Goal: Task Accomplishment & Management: Manage account settings

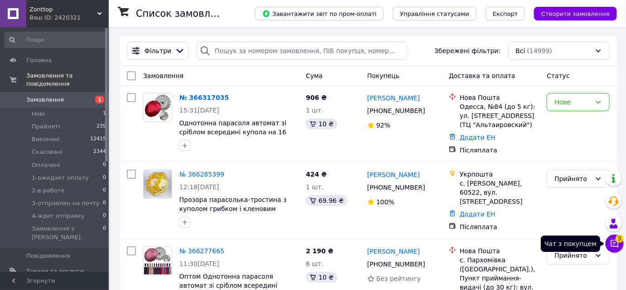
click at [613, 245] on icon at bounding box center [614, 243] width 9 height 9
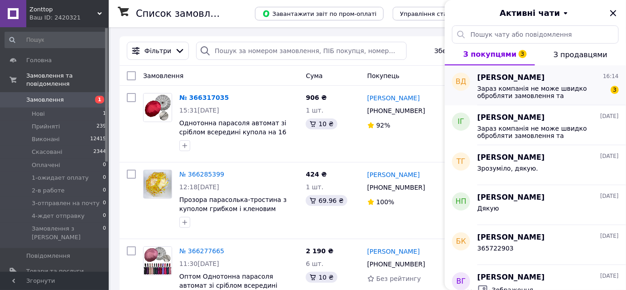
click at [528, 91] on span "Зараз компанія не може швидко обробляти замовлення та повідомлення, оскільки за…" at bounding box center [542, 92] width 129 height 14
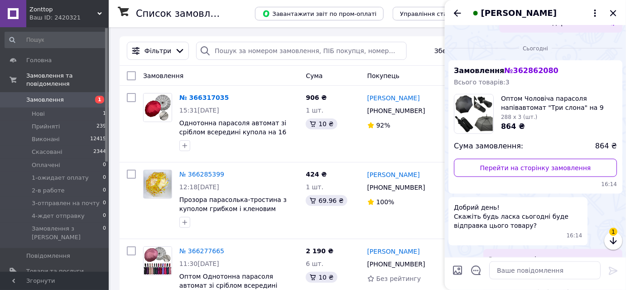
scroll to position [353, 0]
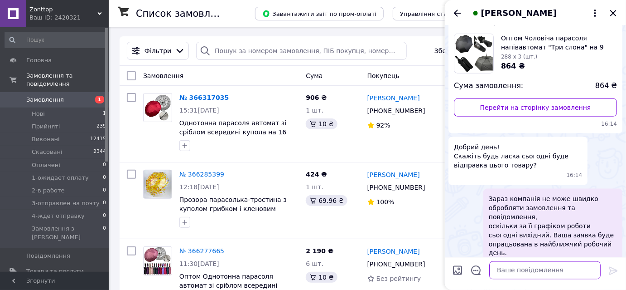
click at [541, 277] on textarea at bounding box center [544, 270] width 111 height 18
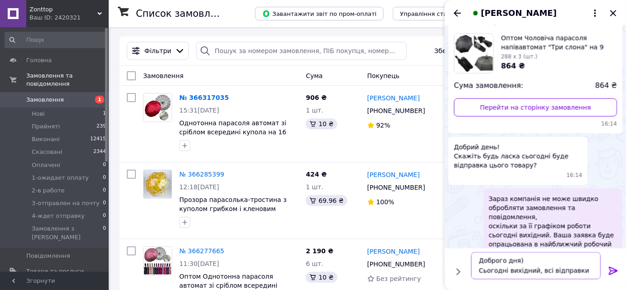
scroll to position [6, 0]
type textarea "Доброго дня) Сьогодні вихідний, всі відправки з понеділка"
click at [611, 270] on icon at bounding box center [613, 270] width 9 height 8
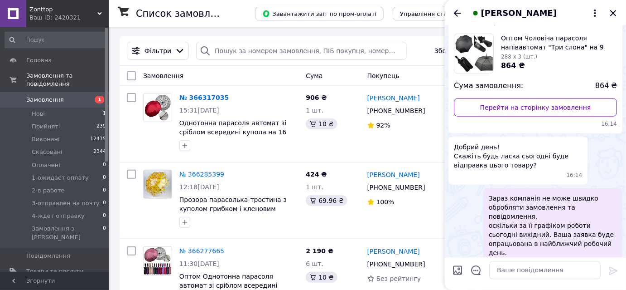
scroll to position [388, 0]
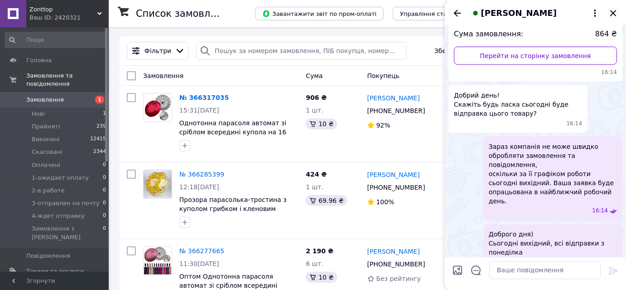
click at [613, 13] on icon "Закрити" at bounding box center [613, 13] width 11 height 11
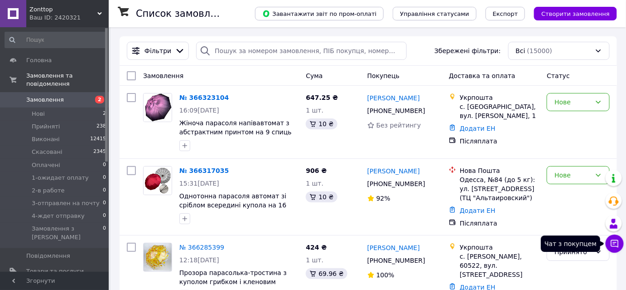
click at [614, 244] on icon at bounding box center [615, 244] width 8 height 8
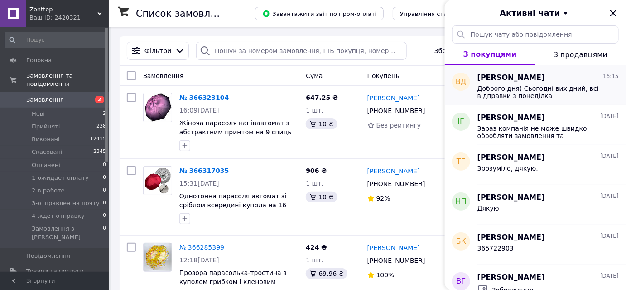
click at [520, 83] on div "Доброго дня) Сьогодні вихідний, всі відправки з понеділка" at bounding box center [548, 91] width 141 height 16
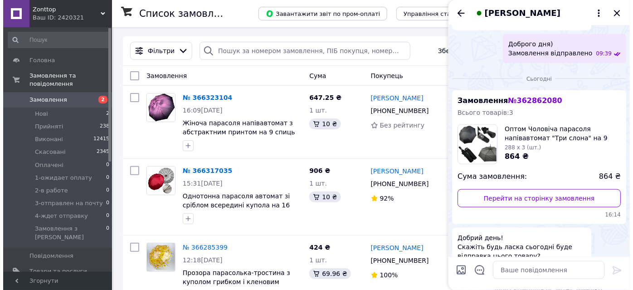
scroll to position [223, 0]
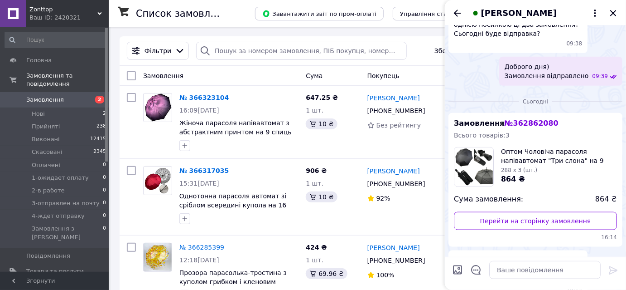
click at [524, 122] on span "№ 362862080" at bounding box center [531, 123] width 54 height 9
drag, startPoint x: 548, startPoint y: 123, endPoint x: 502, endPoint y: 120, distance: 45.4
click at [502, 120] on div "Замовлення № 362862080 Всього товарів: 3 Оптом Чоловіча парасоля напівавтомат "…" at bounding box center [536, 180] width 174 height 134
copy span "№ 362862080"
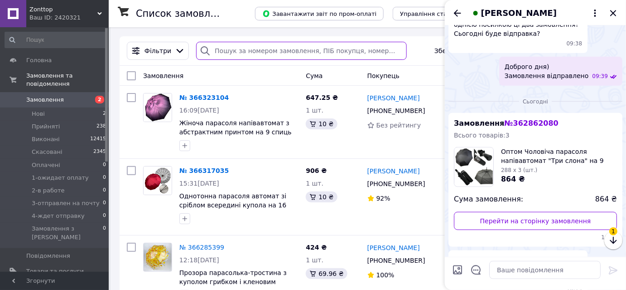
click at [296, 48] on input "search" at bounding box center [301, 51] width 211 height 18
paste input "№362862080"
type input "№362862080"
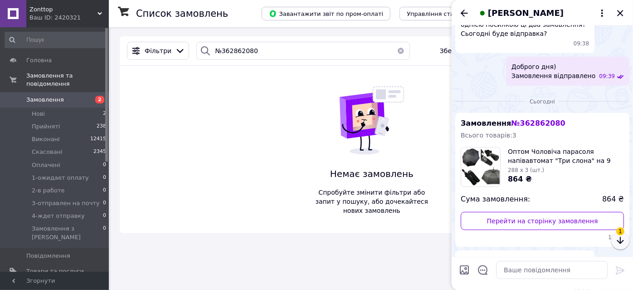
click at [622, 239] on icon "button" at bounding box center [619, 240] width 11 height 11
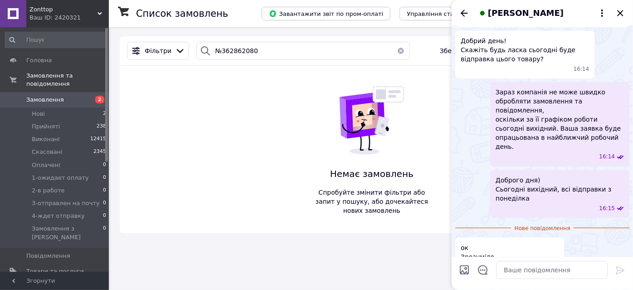
scroll to position [446, 0]
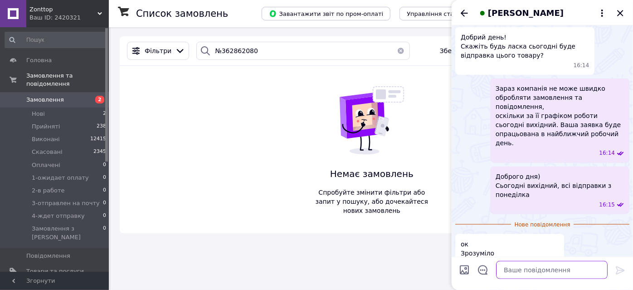
click at [512, 270] on textarea at bounding box center [551, 270] width 111 height 18
type textarea "м. Хмельницький"
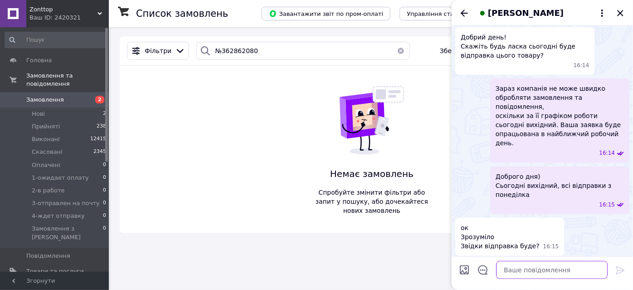
scroll to position [454, 0]
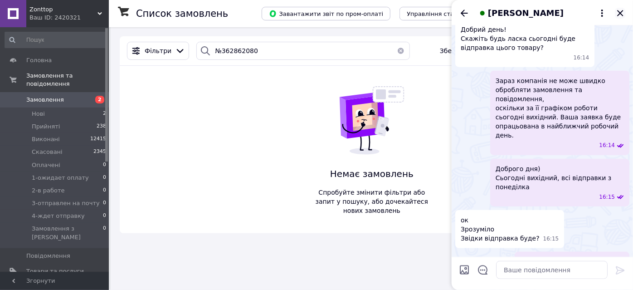
click at [624, 14] on icon "Закрити" at bounding box center [619, 13] width 11 height 11
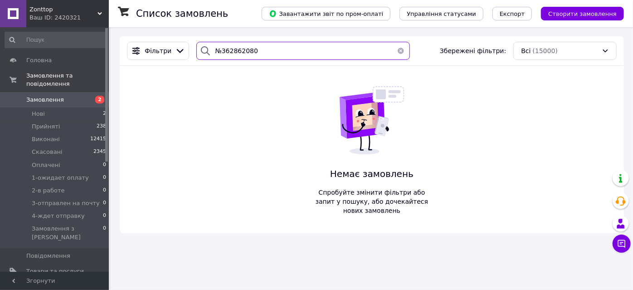
click at [220, 52] on input "№362862080" at bounding box center [302, 51] width 213 height 18
click at [217, 53] on input "№362862080" at bounding box center [302, 51] width 213 height 18
type input "362862080"
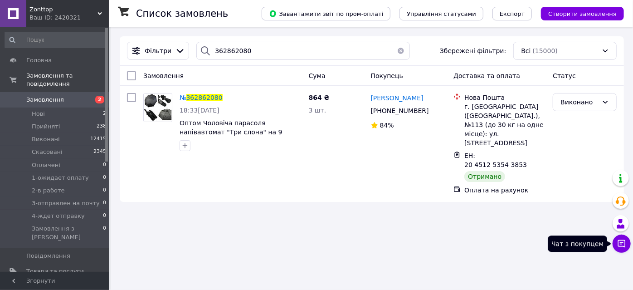
click at [623, 242] on icon at bounding box center [621, 243] width 9 height 9
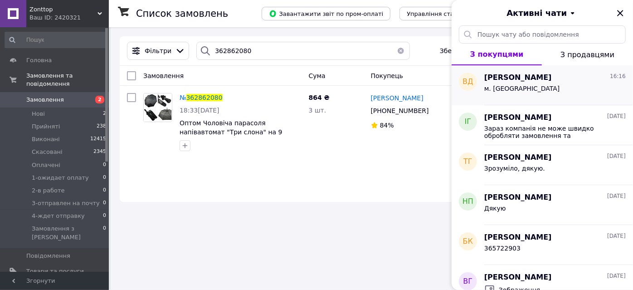
click at [534, 93] on div "м. Хмельницький" at bounding box center [522, 91] width 76 height 13
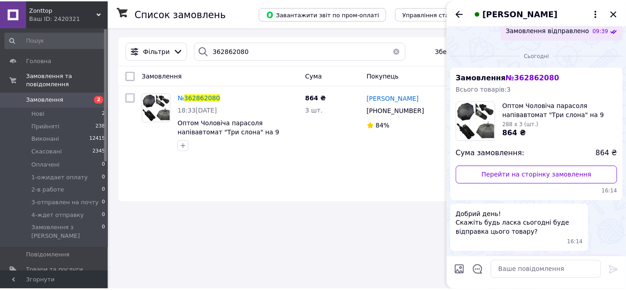
scroll to position [330, 0]
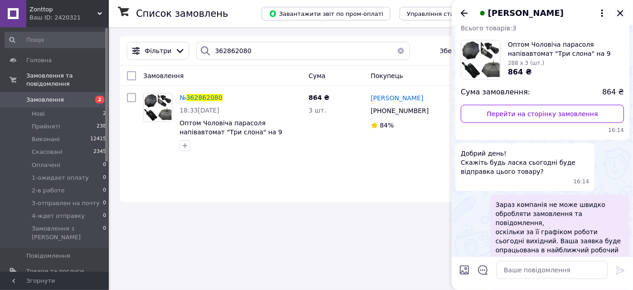
click at [618, 8] on icon "Закрити" at bounding box center [619, 13] width 11 height 11
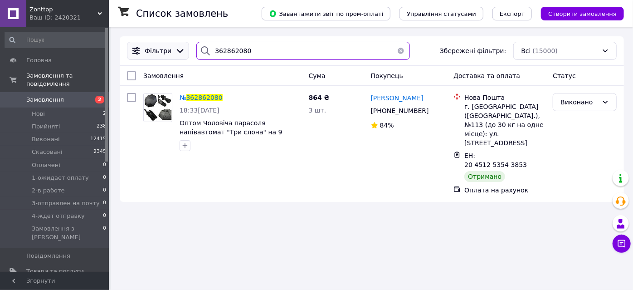
drag, startPoint x: 281, startPoint y: 49, endPoint x: 144, endPoint y: 58, distance: 137.1
click at [144, 58] on div "Фільтри 362862080 Збережені фільтри: Всі (15000)" at bounding box center [371, 51] width 497 height 18
